Goal: Information Seeking & Learning: Learn about a topic

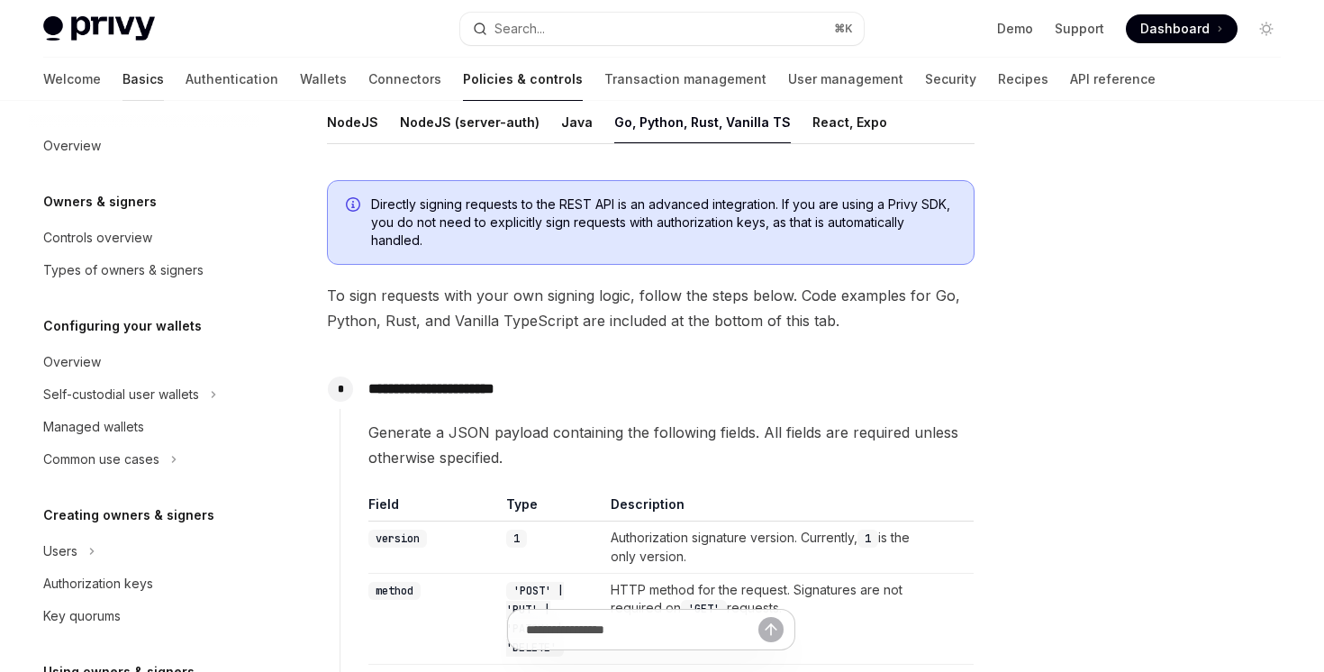
scroll to position [419, 0]
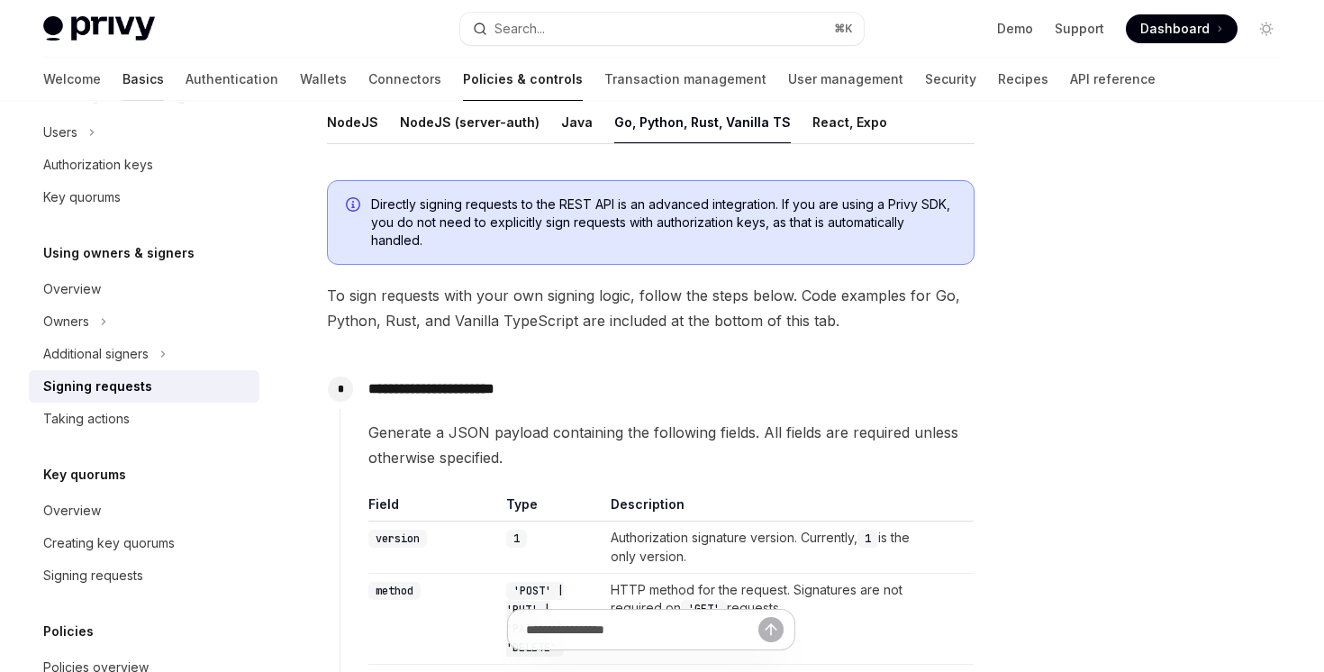
click at [122, 82] on link "Basics" at bounding box center [142, 79] width 41 height 43
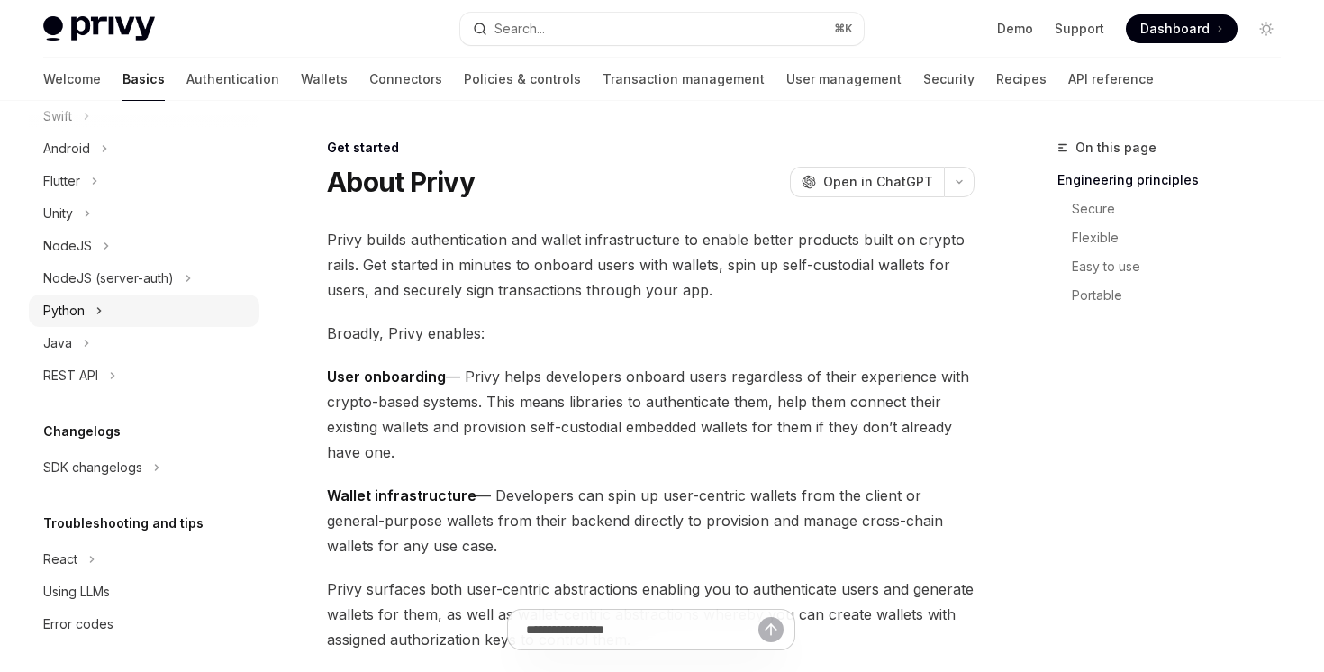
scroll to position [319, 0]
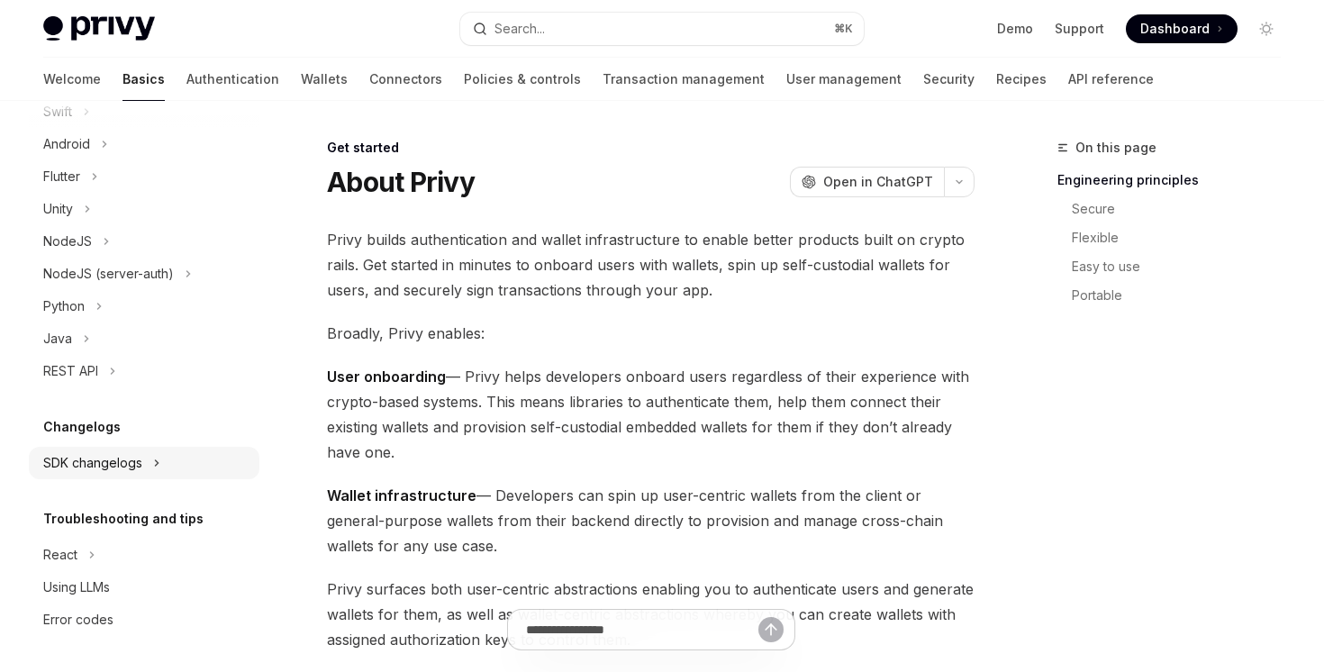
click at [154, 453] on icon at bounding box center [156, 463] width 7 height 22
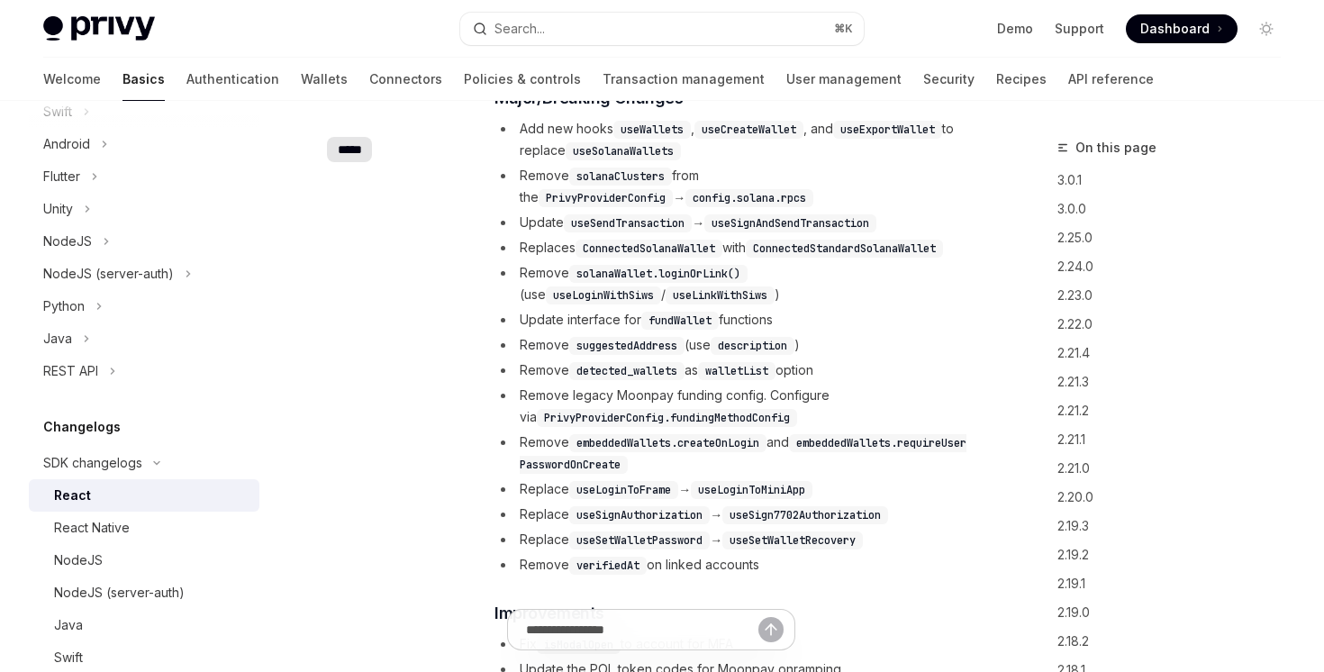
scroll to position [334, 0]
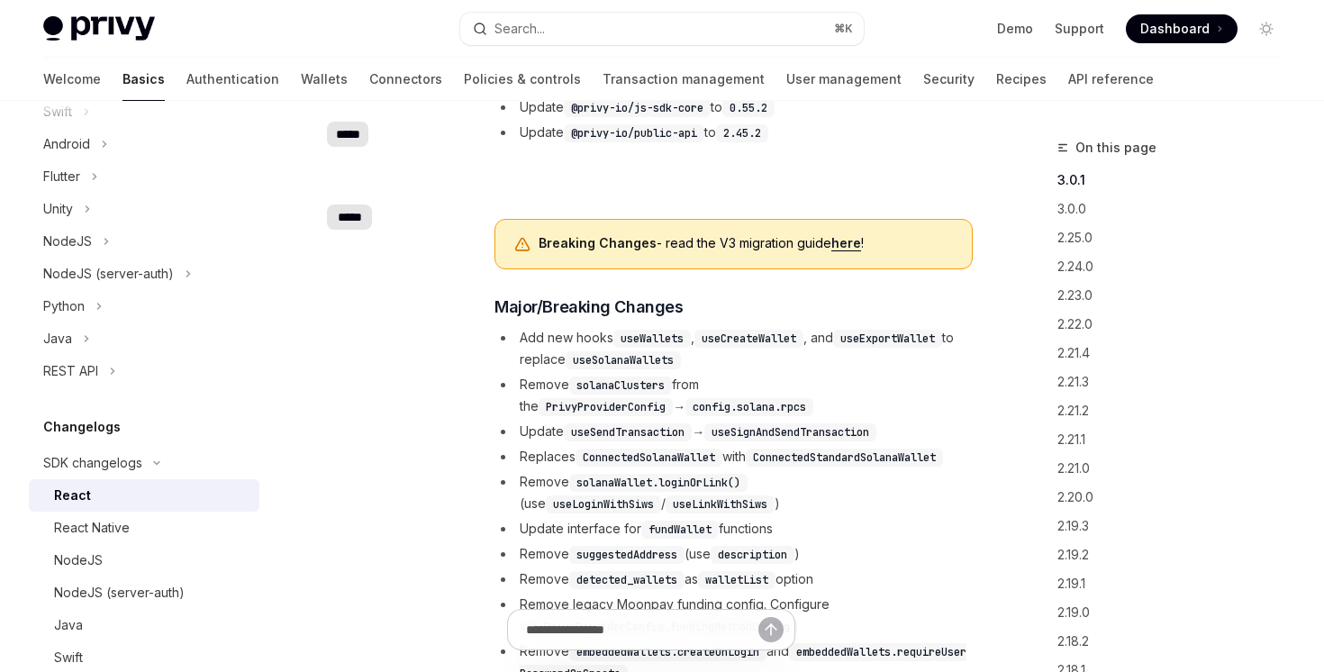
click at [841, 243] on link "here" at bounding box center [846, 243] width 30 height 16
type textarea "*"
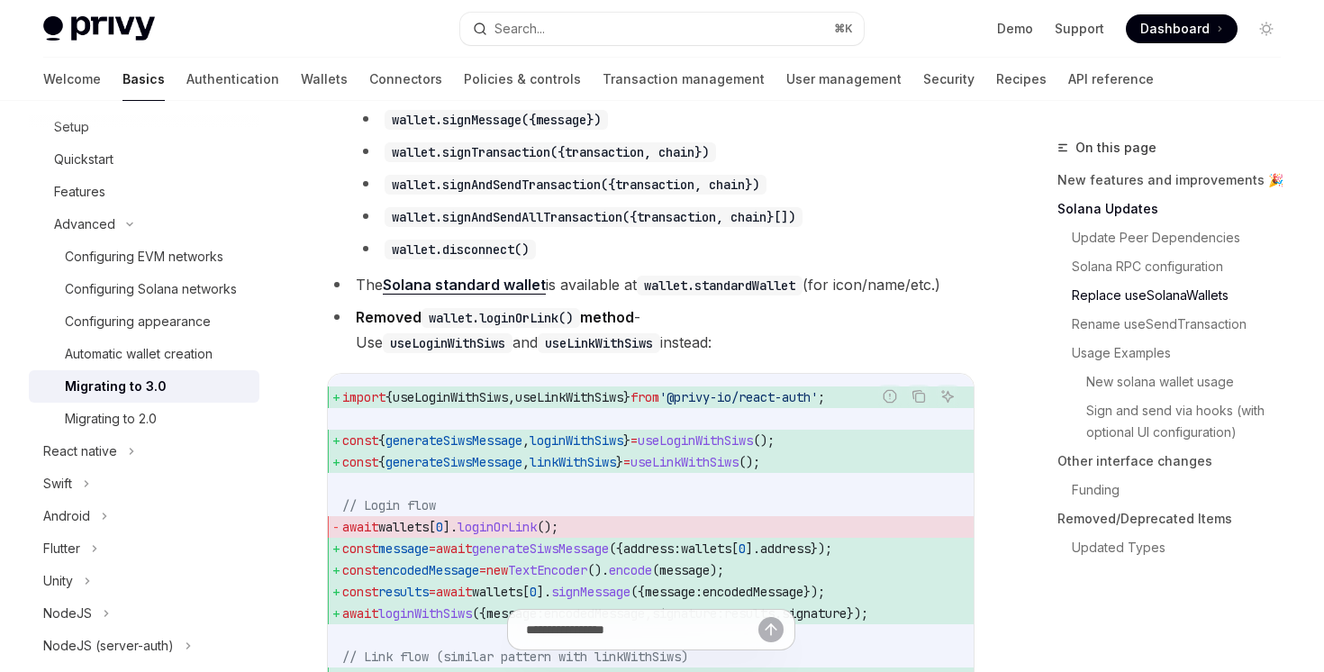
scroll to position [2065, 0]
